Goal: Transaction & Acquisition: Purchase product/service

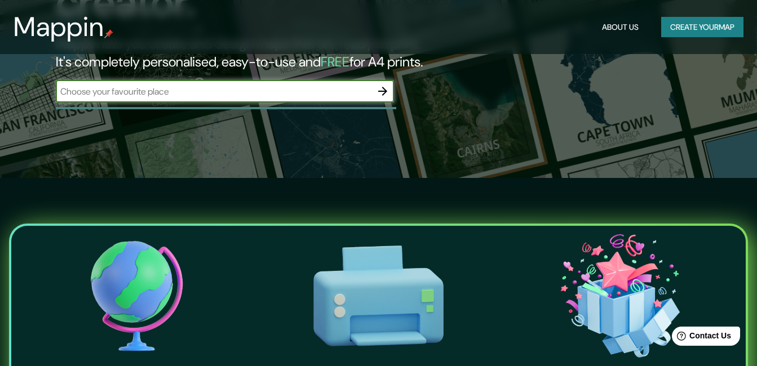
scroll to position [184, 0]
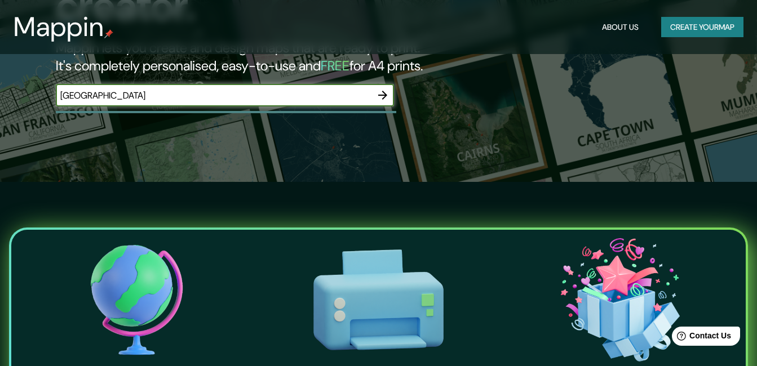
type input "[GEOGRAPHIC_DATA]"
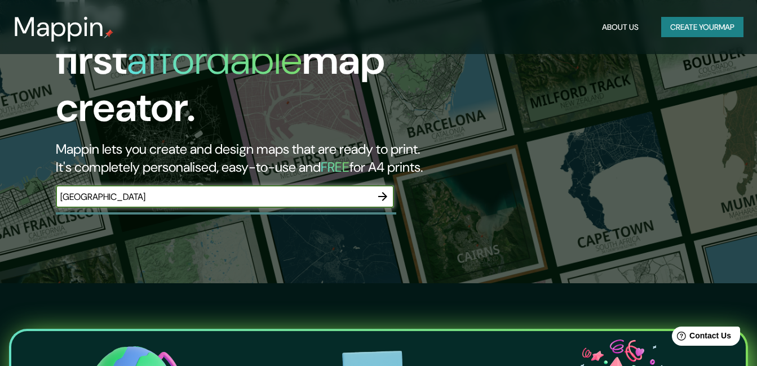
scroll to position [0, 0]
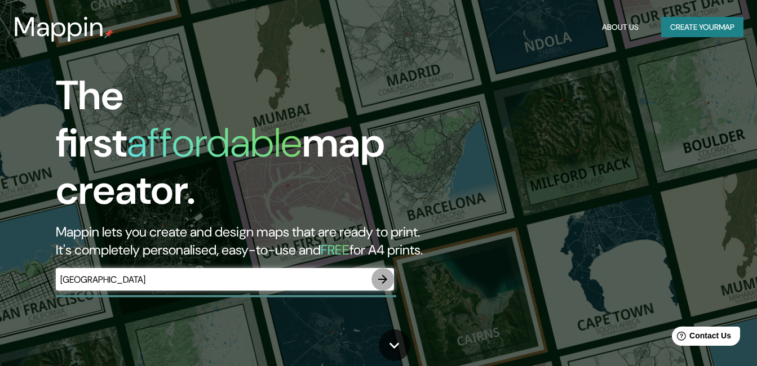
click at [385, 273] on icon "button" at bounding box center [383, 280] width 14 height 14
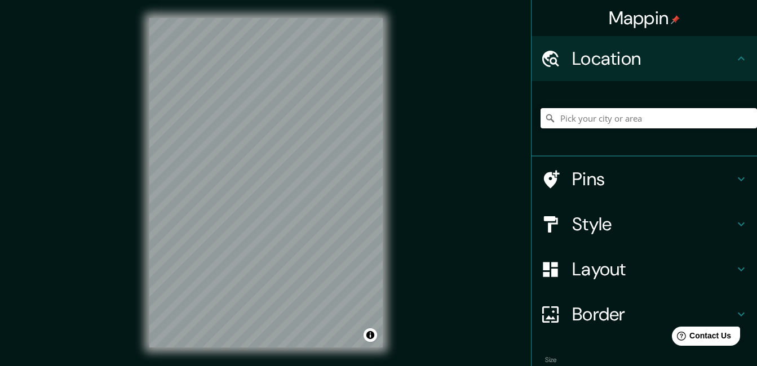
click at [577, 114] on input "Pick your city or area" at bounding box center [649, 118] width 216 height 20
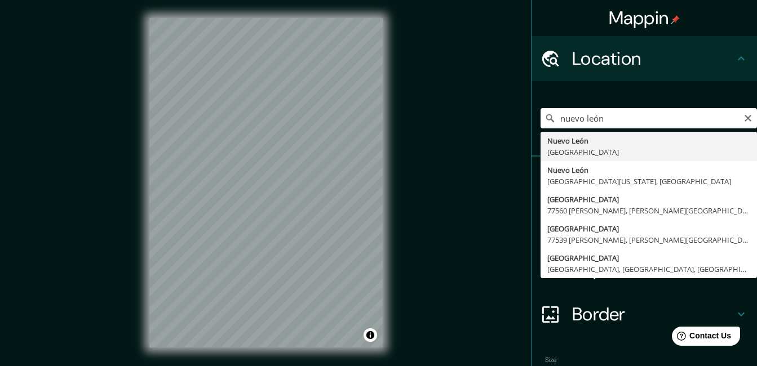
type input "[GEOGRAPHIC_DATA], [GEOGRAPHIC_DATA]"
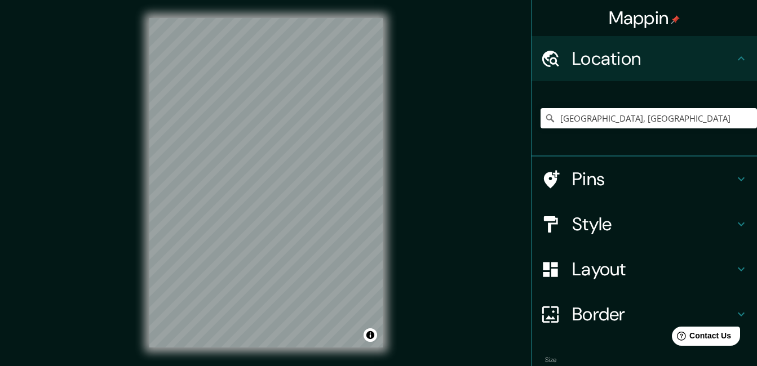
click at [308, 364] on div "© Mapbox © OpenStreetMap Improve this map" at bounding box center [265, 183] width 269 height 366
click at [734, 175] on icon at bounding box center [741, 179] width 14 height 14
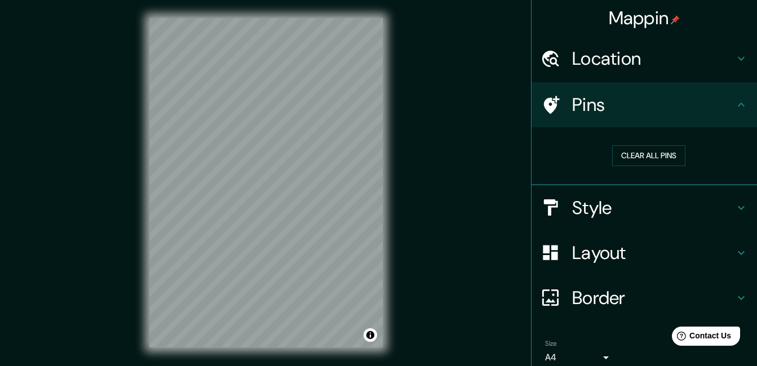
click at [733, 175] on div "Clear all pins" at bounding box center [643, 156] width 225 height 58
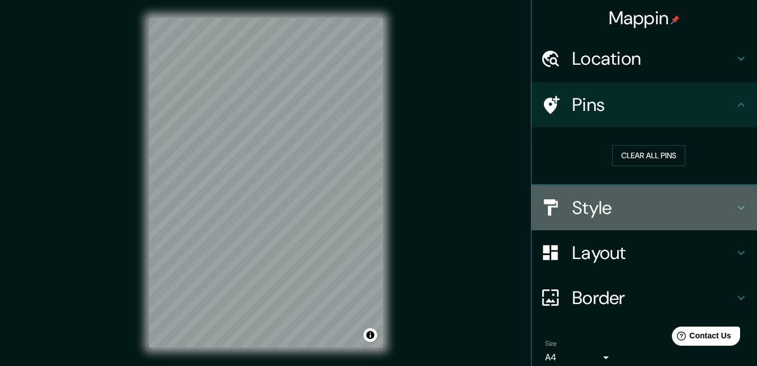
click at [738, 210] on icon at bounding box center [741, 208] width 14 height 14
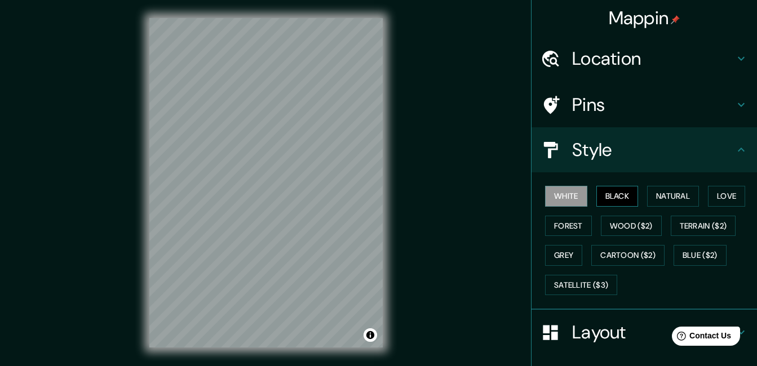
click at [628, 193] on button "Black" at bounding box center [617, 196] width 42 height 21
click at [557, 191] on button "White" at bounding box center [566, 196] width 42 height 21
